Goal: Complete application form

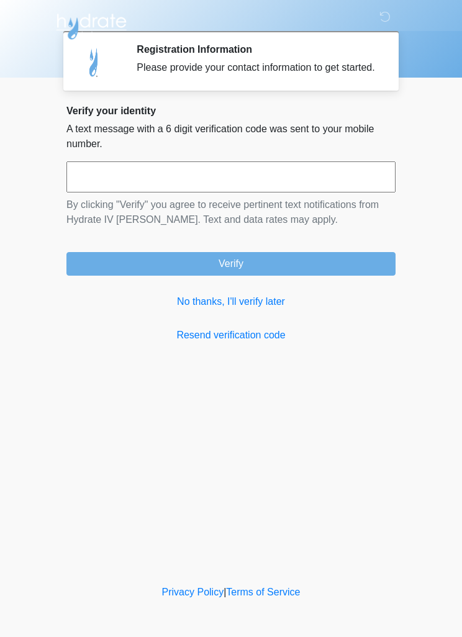
click at [196, 188] on input "text" at bounding box center [230, 176] width 329 height 31
type input "******"
click at [328, 271] on button "Verify" at bounding box center [230, 264] width 329 height 24
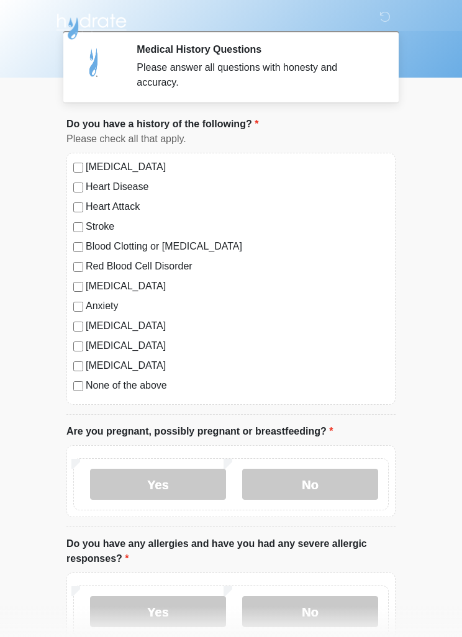
click at [89, 387] on label "None of the above" at bounding box center [237, 385] width 303 height 15
click at [87, 385] on label "None of the above" at bounding box center [237, 385] width 303 height 15
click at [90, 387] on label "None of the above" at bounding box center [237, 385] width 303 height 15
click at [347, 488] on label "No" at bounding box center [310, 484] width 136 height 31
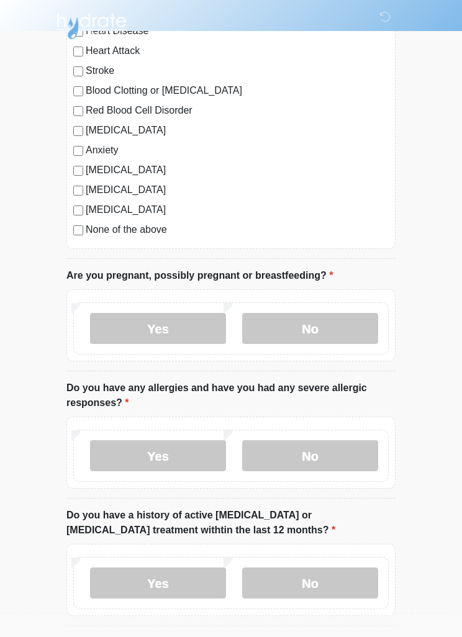
scroll to position [156, 0]
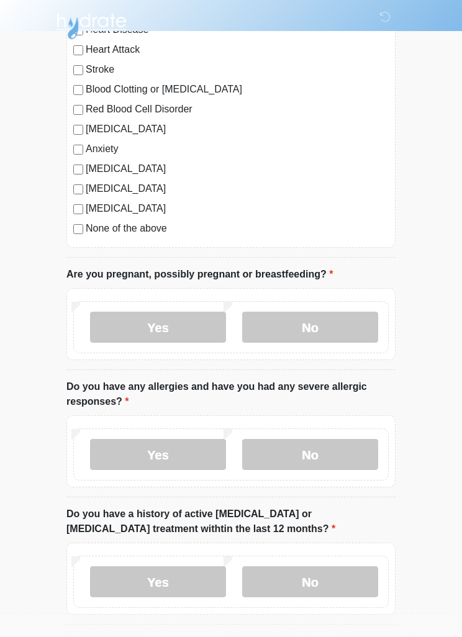
click at [334, 459] on label "No" at bounding box center [310, 454] width 136 height 31
click at [342, 577] on label "No" at bounding box center [310, 581] width 136 height 31
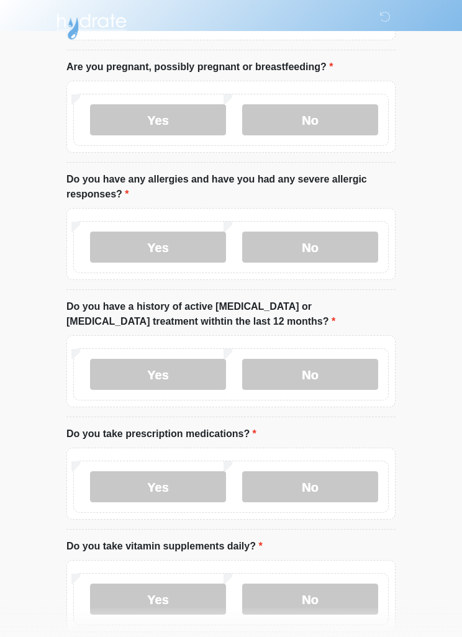
scroll to position [414, 0]
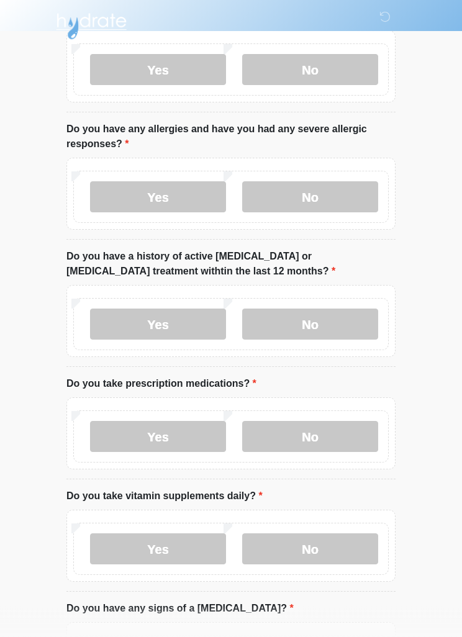
click at [334, 436] on label "No" at bounding box center [310, 436] width 136 height 31
click at [181, 536] on label "Yes" at bounding box center [158, 548] width 136 height 31
click at [320, 627] on textarea "Please give details below." at bounding box center [230, 642] width 329 height 53
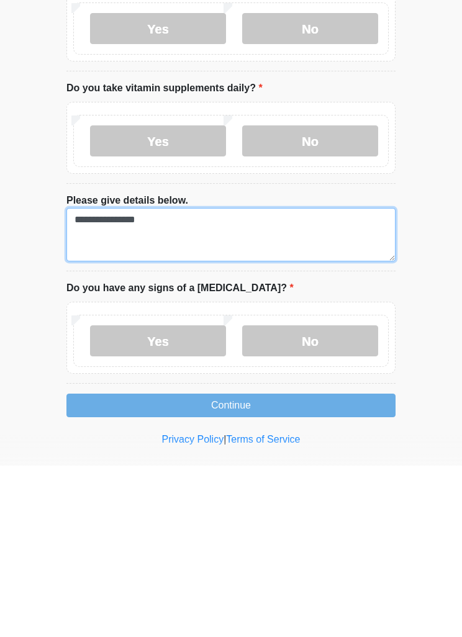
click at [106, 379] on textarea "**********" at bounding box center [230, 405] width 329 height 53
click at [88, 379] on textarea "**********" at bounding box center [230, 405] width 329 height 53
type textarea "**********"
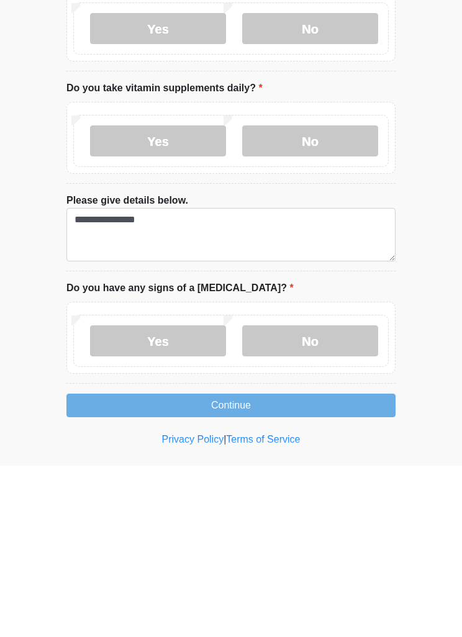
click at [401, 285] on div "This is the beginning of your virtual Good Faith Exam . ﻿﻿﻿﻿﻿﻿﻿﻿ This step is n…" at bounding box center [231, 27] width 348 height 1123
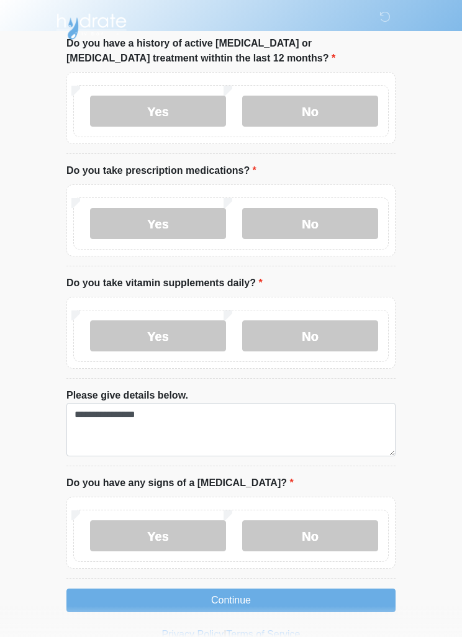
click at [303, 539] on label "No" at bounding box center [310, 535] width 136 height 31
click at [326, 593] on button "Continue" at bounding box center [230, 600] width 329 height 24
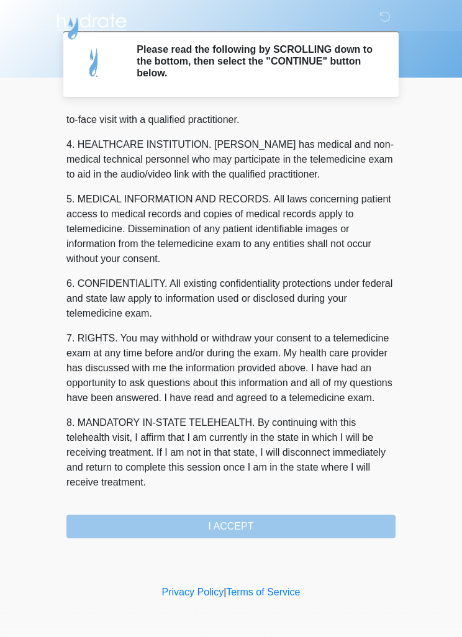
scroll to position [346, 0]
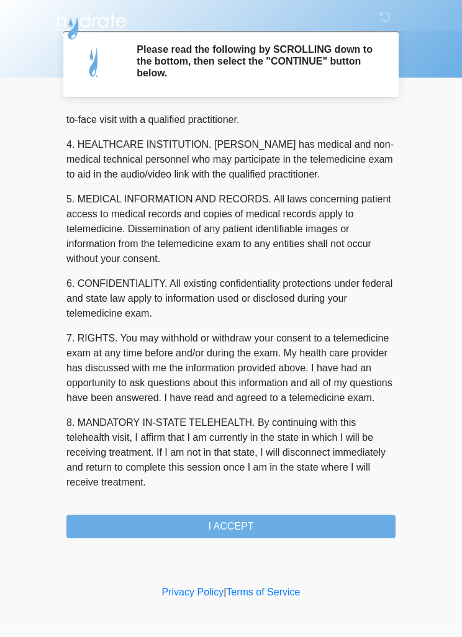
click at [338, 518] on button "I ACCEPT" at bounding box center [230, 527] width 329 height 24
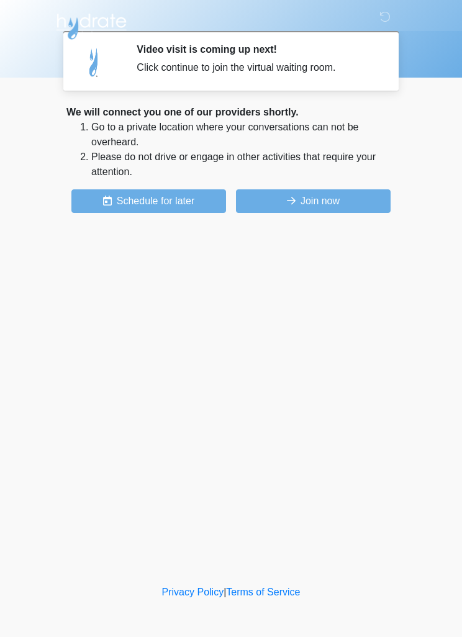
click at [358, 206] on button "Join now" at bounding box center [313, 201] width 155 height 24
